Goal: Task Accomplishment & Management: Complete application form

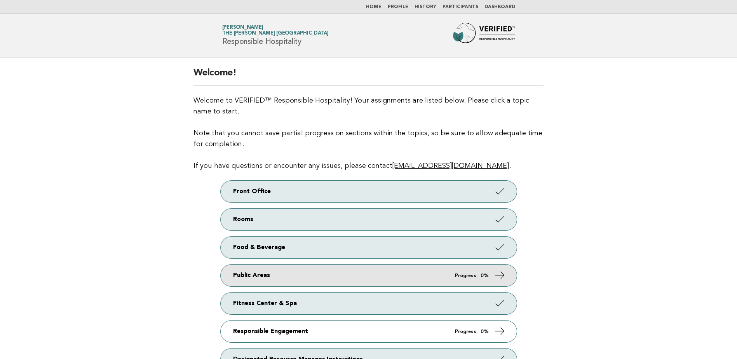
click at [315, 274] on link "Public Areas Progress: 0%" at bounding box center [369, 276] width 296 height 22
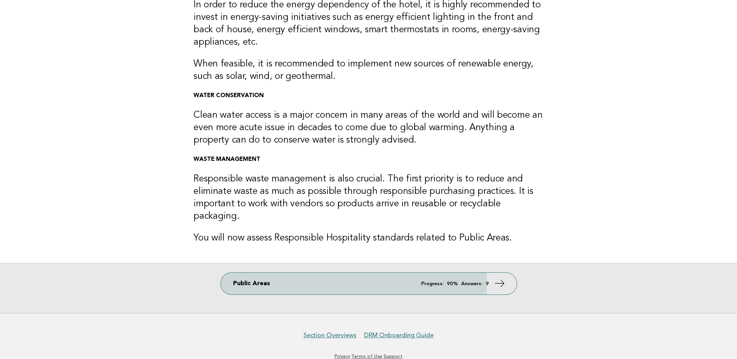
scroll to position [117, 0]
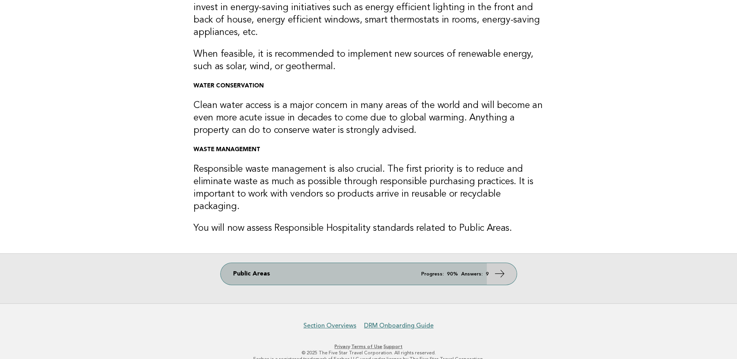
click at [417, 263] on link "Public Areas Progress: 90% Answers: 9" at bounding box center [369, 274] width 296 height 22
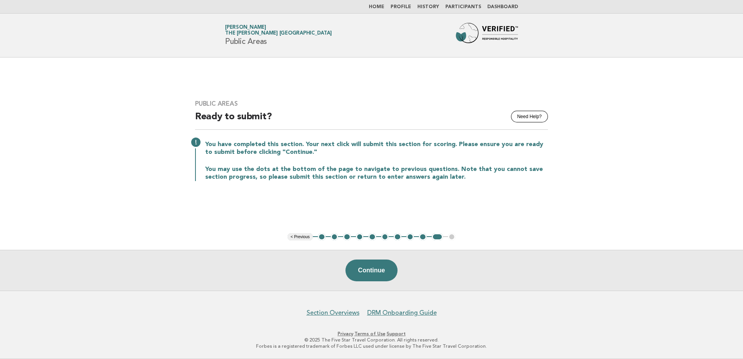
click at [322, 237] on button "1" at bounding box center [322, 237] width 8 height 8
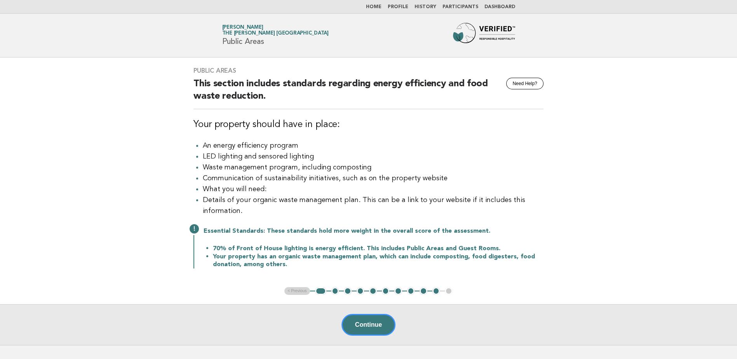
click at [335, 293] on button "2" at bounding box center [335, 291] width 8 height 8
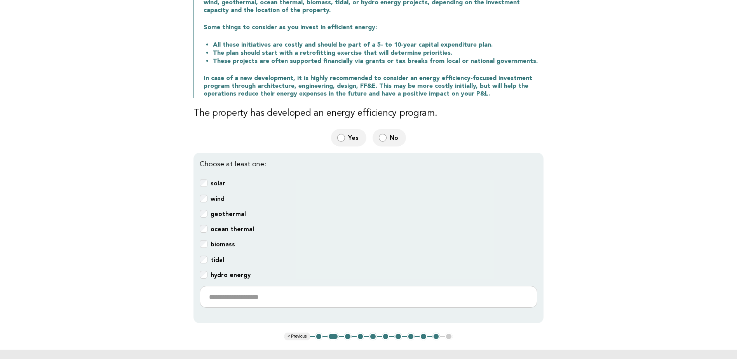
scroll to position [39, 0]
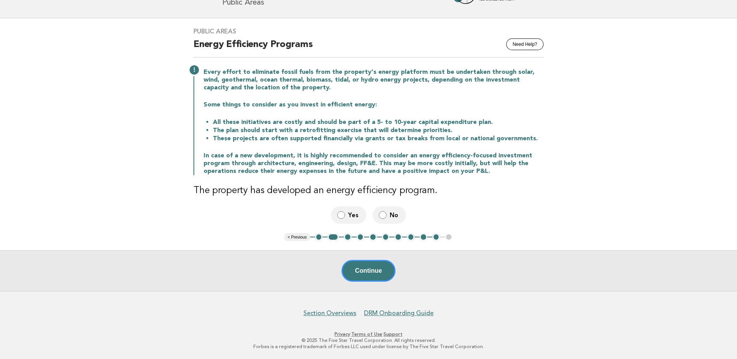
click at [375, 272] on button "Continue" at bounding box center [369, 271] width 54 height 22
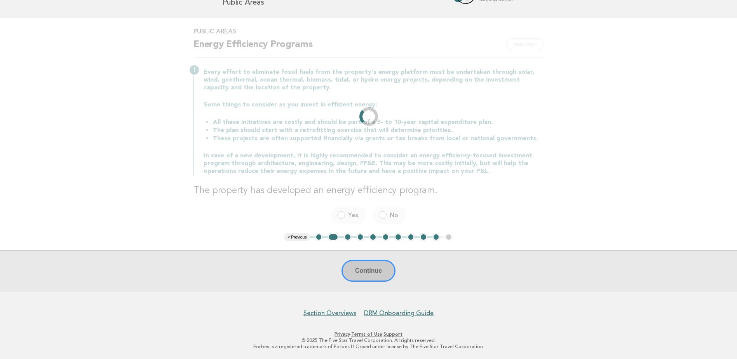
scroll to position [0, 0]
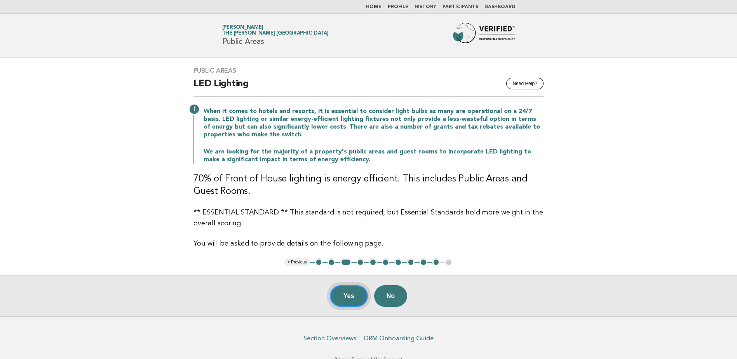
click at [346, 297] on button "Yes" at bounding box center [349, 296] width 38 height 22
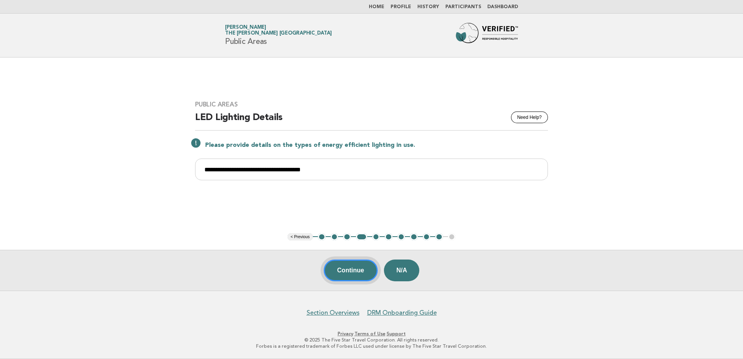
click at [346, 270] on button "Continue" at bounding box center [351, 271] width 54 height 22
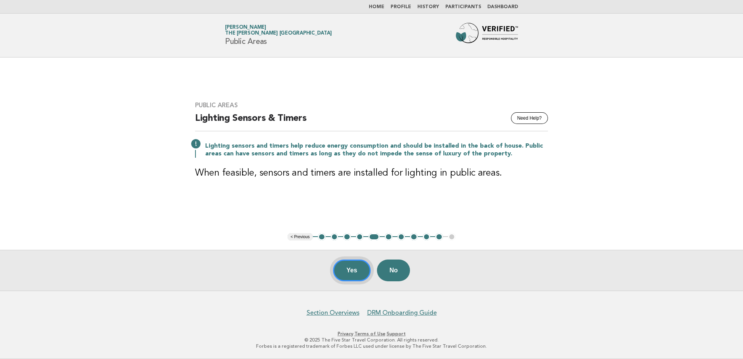
click at [348, 270] on button "Yes" at bounding box center [352, 271] width 38 height 22
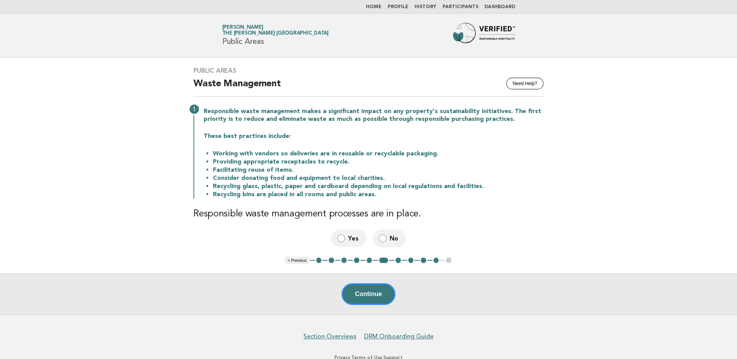
click at [347, 239] on label "Yes" at bounding box center [348, 238] width 35 height 17
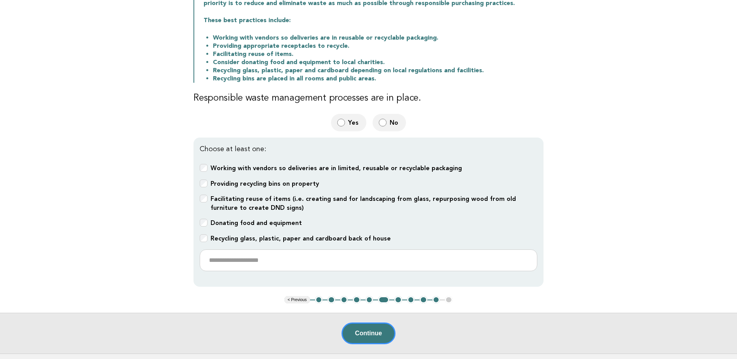
scroll to position [117, 0]
drag, startPoint x: 369, startPoint y: 333, endPoint x: 503, endPoint y: 294, distance: 139.1
click at [369, 333] on button "Continue" at bounding box center [369, 333] width 54 height 22
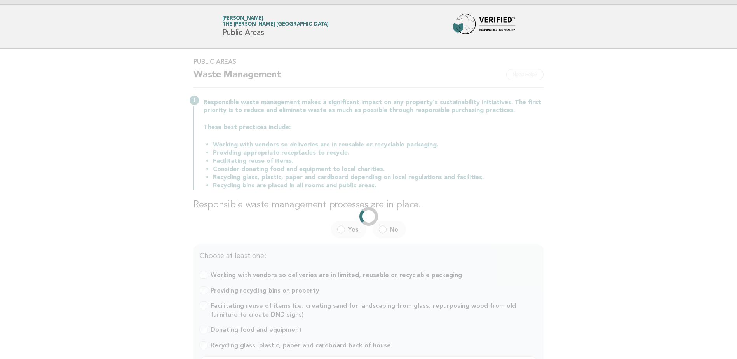
scroll to position [0, 0]
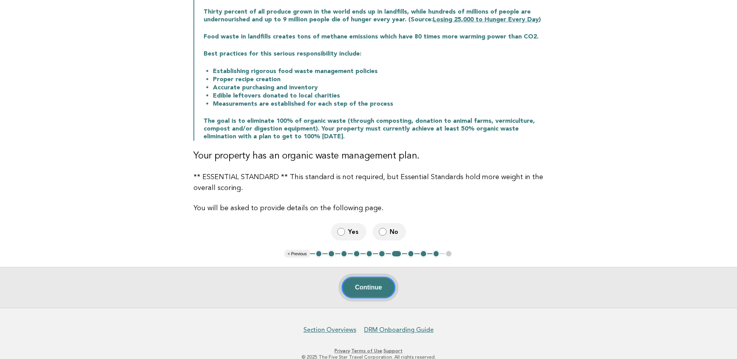
click at [369, 287] on button "Continue" at bounding box center [369, 288] width 54 height 22
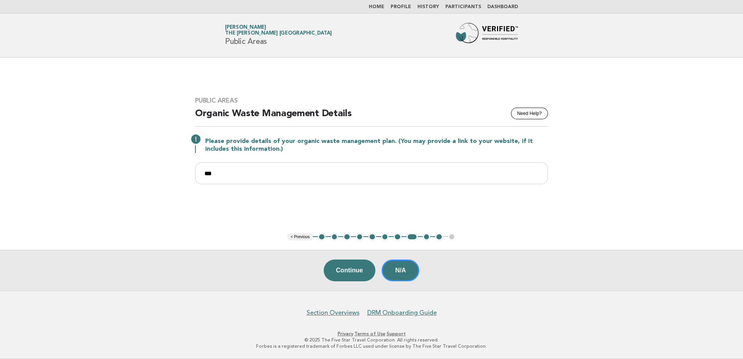
drag, startPoint x: 399, startPoint y: 275, endPoint x: 464, endPoint y: 274, distance: 65.3
click at [399, 275] on button "N/A" at bounding box center [401, 271] width 38 height 22
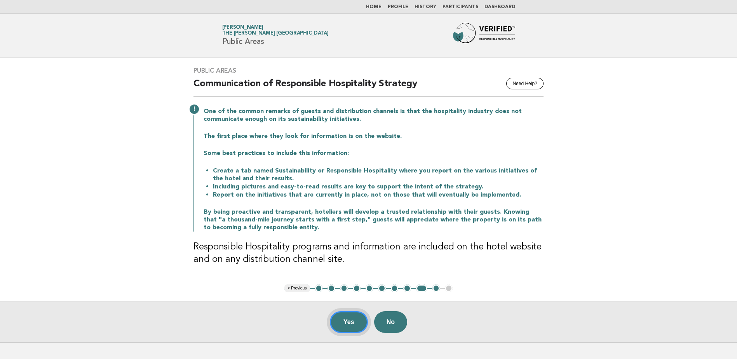
click at [353, 321] on button "Yes" at bounding box center [349, 322] width 38 height 22
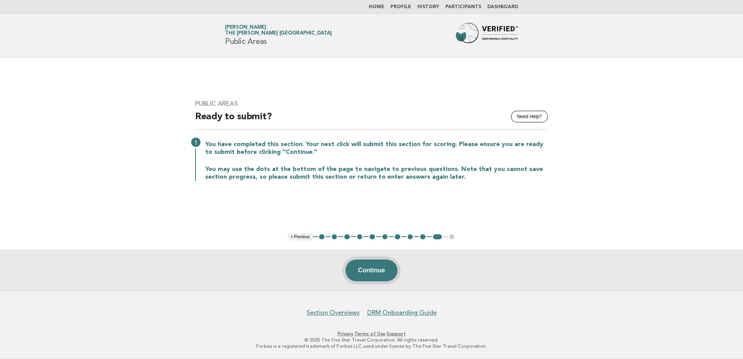
click at [365, 269] on button "Continue" at bounding box center [371, 271] width 52 height 22
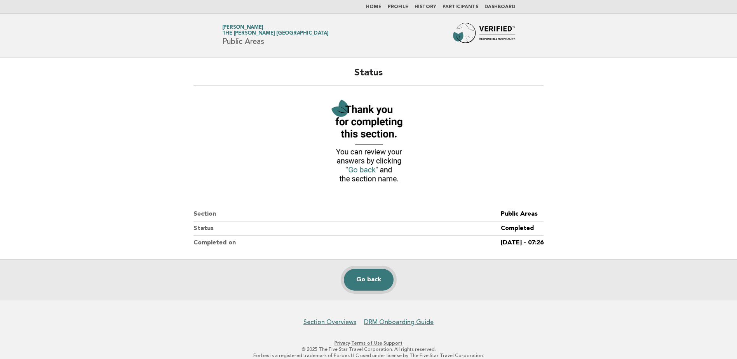
click at [367, 277] on link "Go back" at bounding box center [369, 280] width 50 height 22
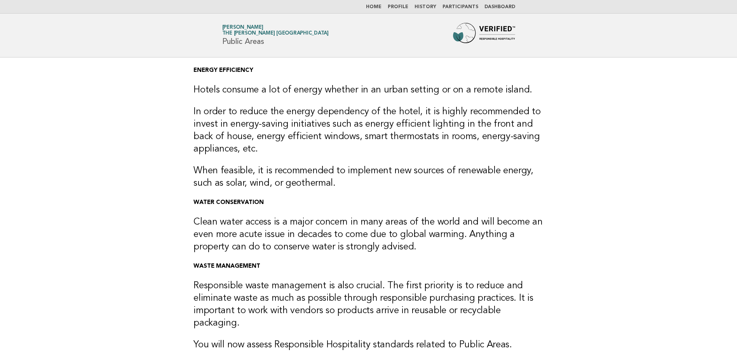
click at [376, 5] on link "Home" at bounding box center [374, 7] width 16 height 5
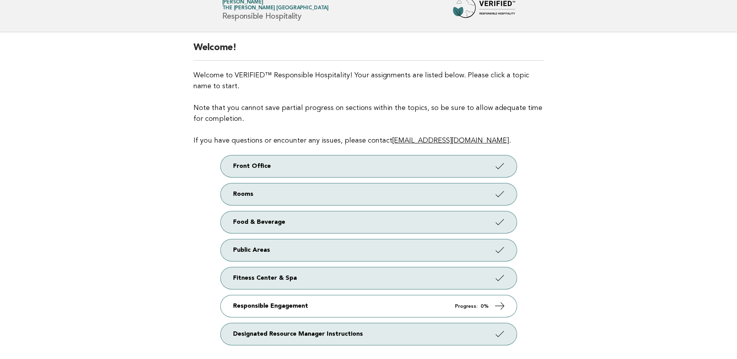
scroll to position [39, 0]
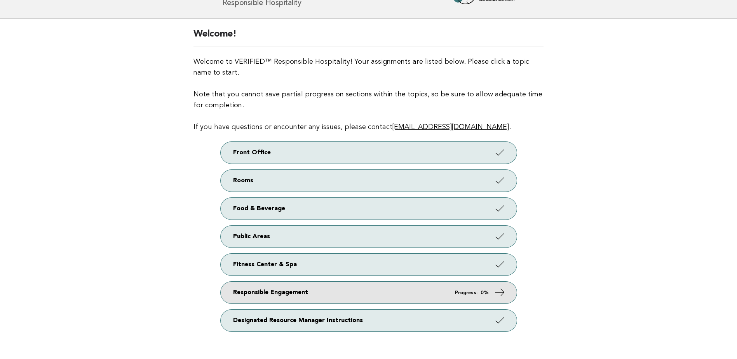
click at [427, 293] on link "Responsible Engagement Progress: 0%" at bounding box center [369, 293] width 296 height 22
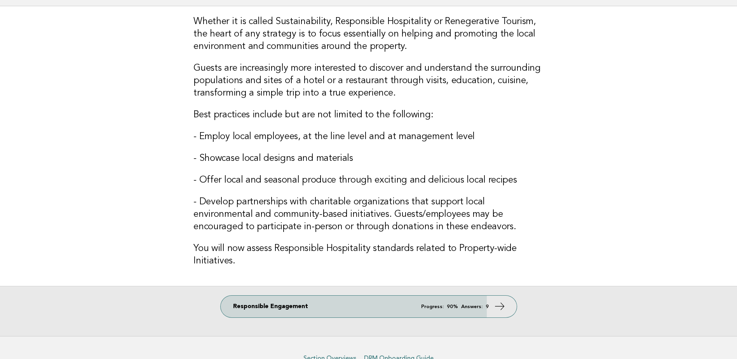
scroll to position [78, 0]
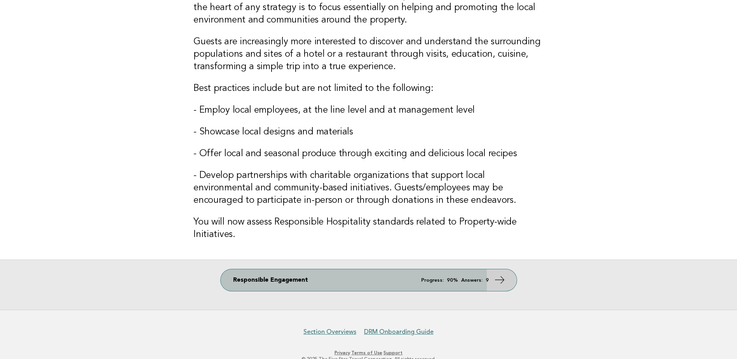
click at [375, 278] on link "Responsible Engagement Progress: 90% Answers: 9" at bounding box center [369, 280] width 296 height 22
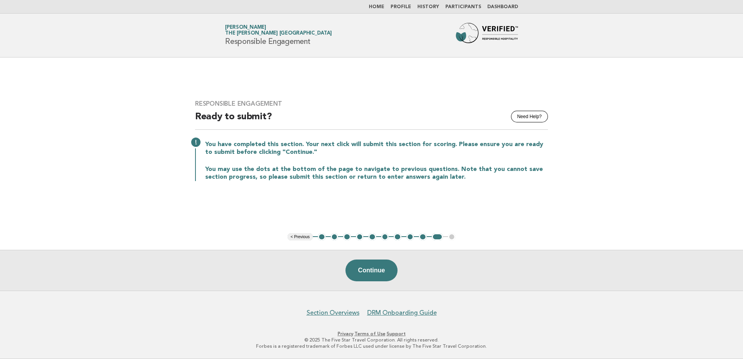
click at [319, 237] on button "1" at bounding box center [322, 237] width 8 height 8
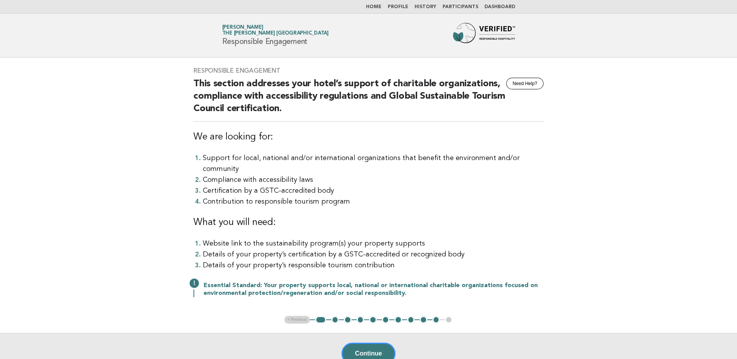
click at [333, 316] on button "2" at bounding box center [335, 320] width 8 height 8
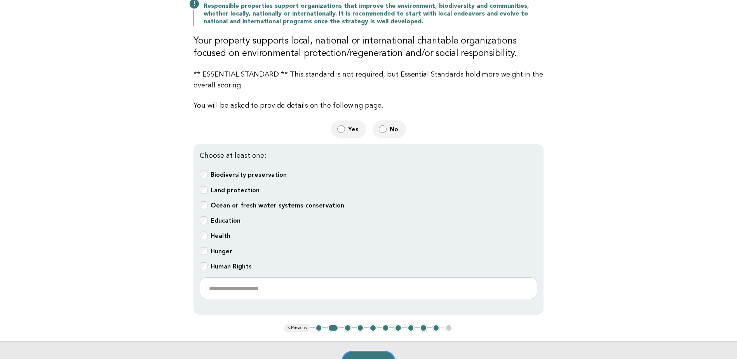
scroll to position [117, 0]
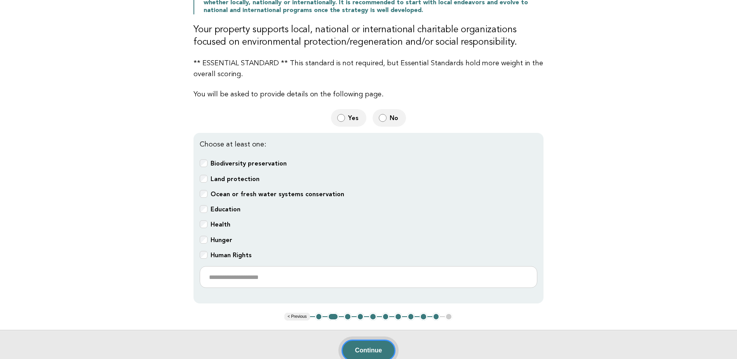
click at [352, 342] on button "Continue" at bounding box center [369, 351] width 54 height 22
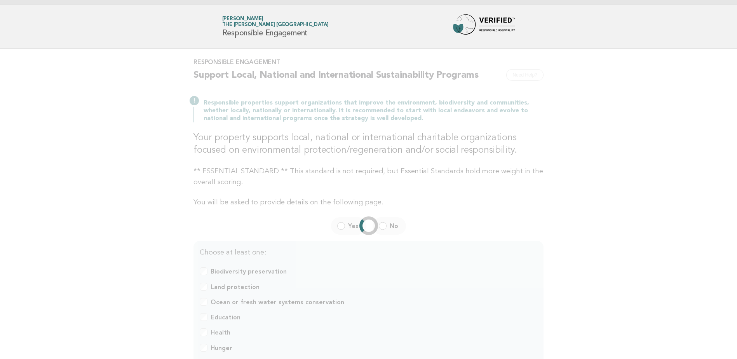
scroll to position [0, 0]
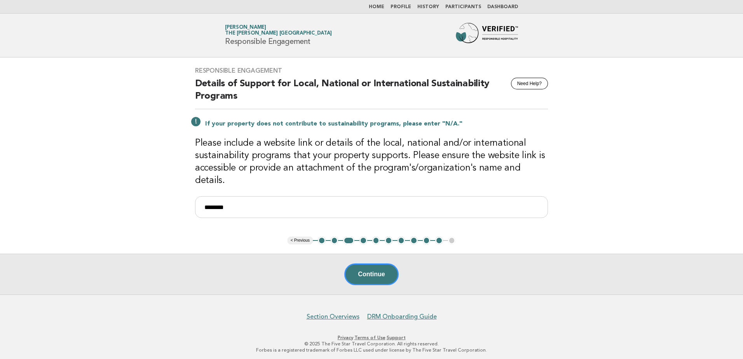
click at [332, 237] on button "2" at bounding box center [335, 241] width 8 height 8
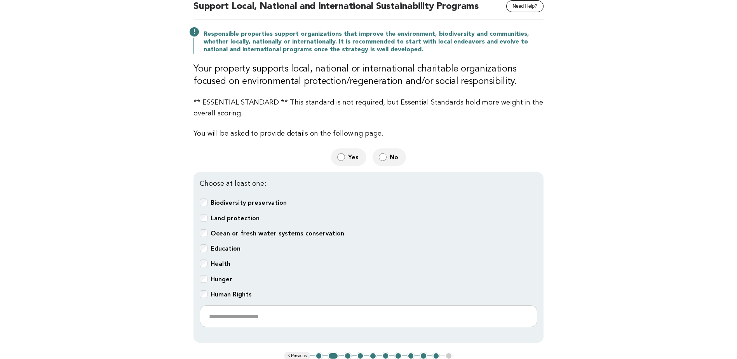
scroll to position [78, 0]
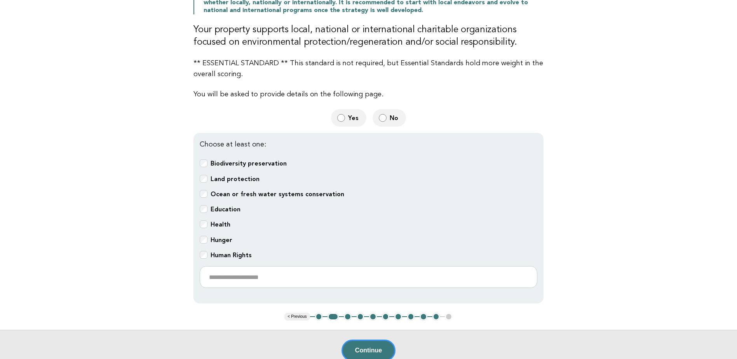
drag, startPoint x: 381, startPoint y: 347, endPoint x: 408, endPoint y: 335, distance: 29.7
click at [381, 347] on button "Continue" at bounding box center [369, 351] width 54 height 22
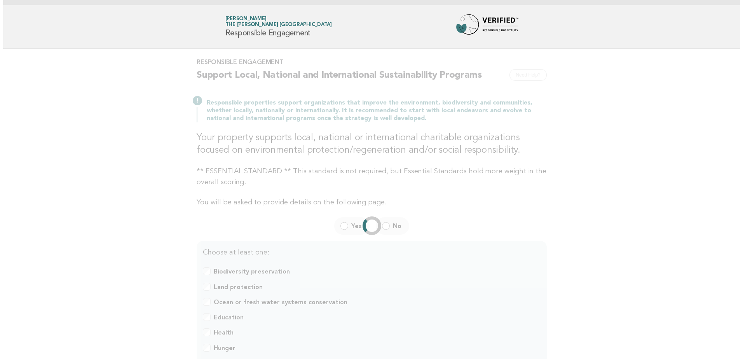
scroll to position [0, 0]
